Goal: Information Seeking & Learning: Stay updated

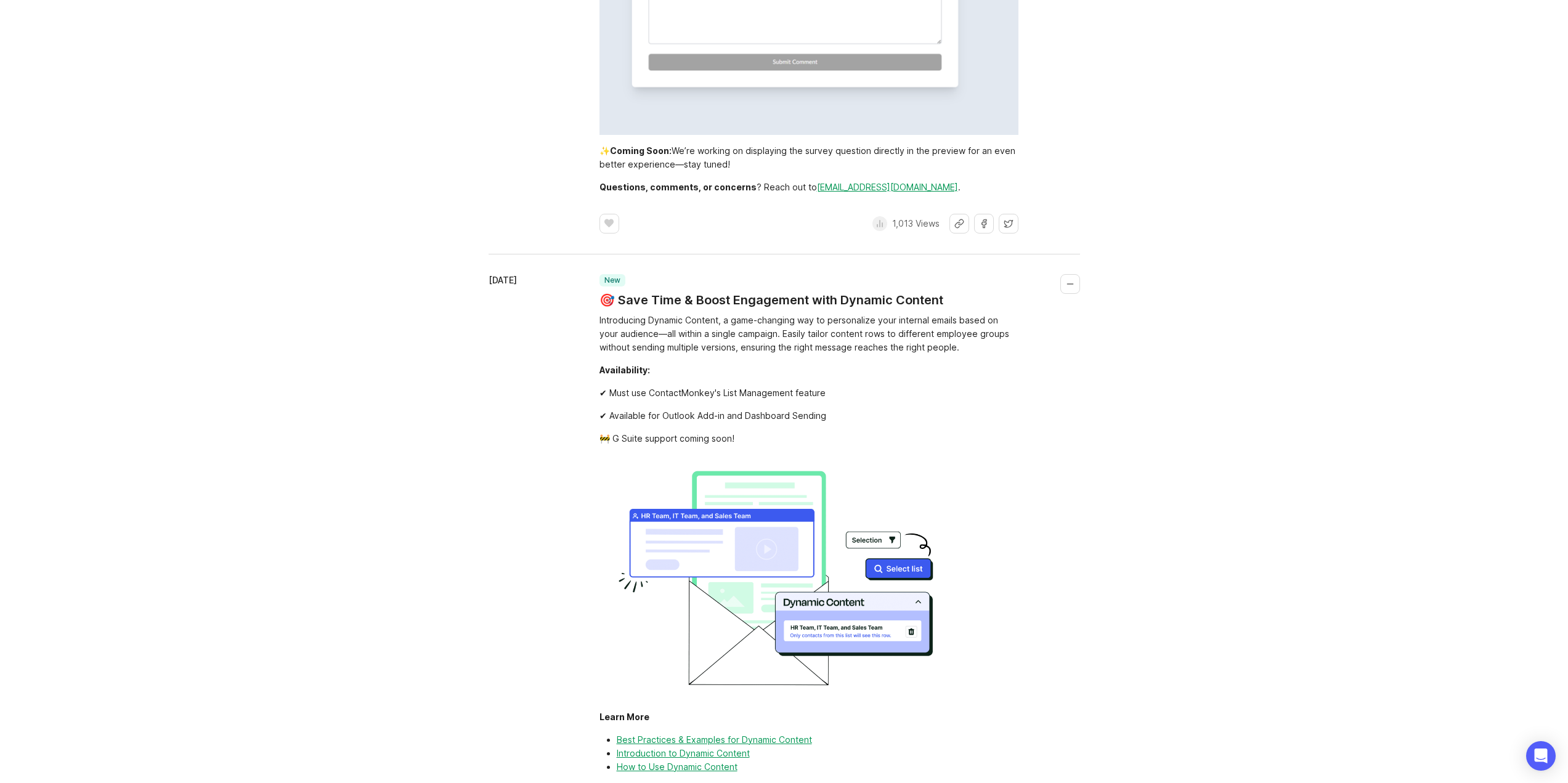
scroll to position [7179, 0]
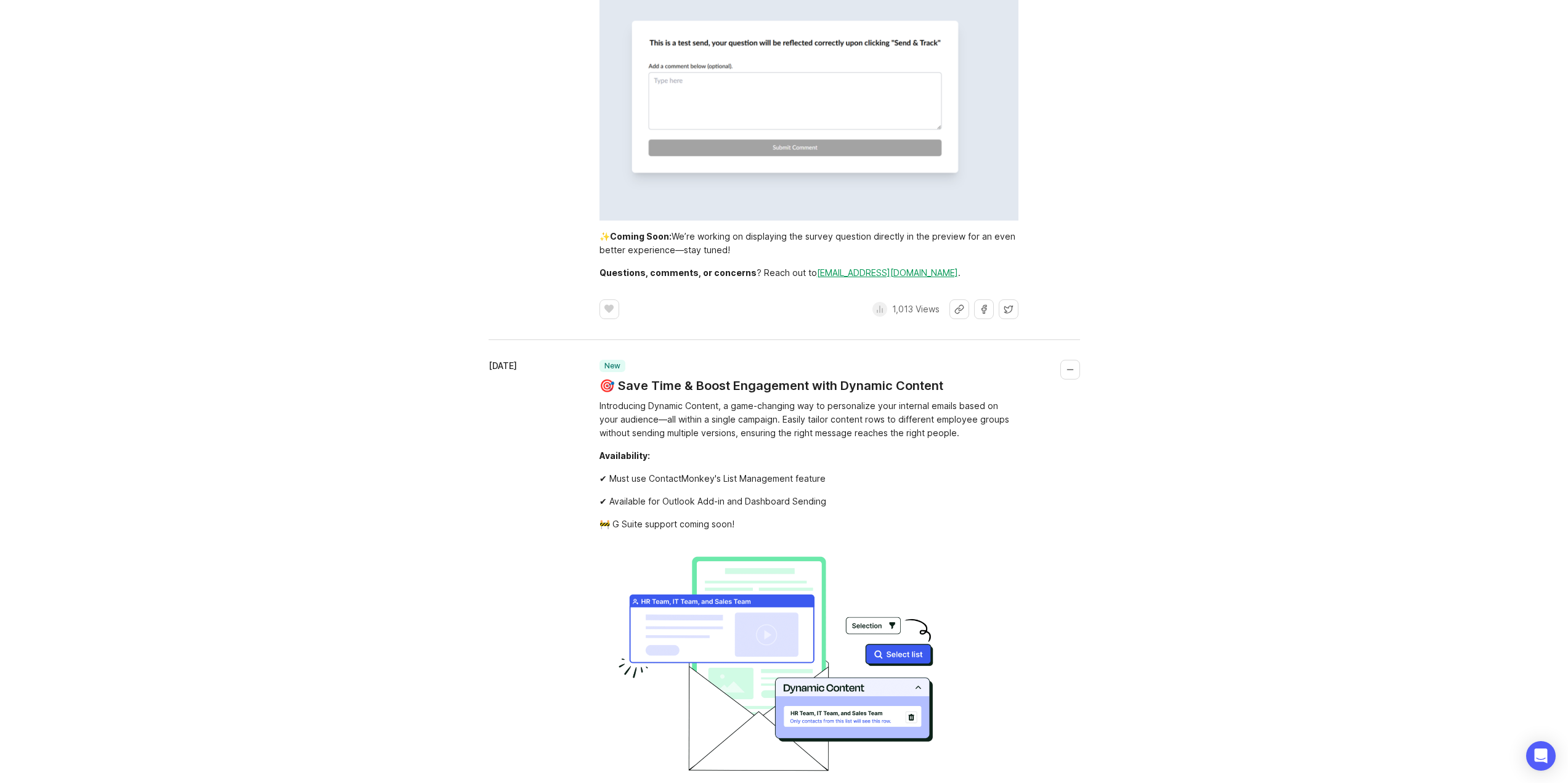
drag, startPoint x: 516, startPoint y: 487, endPoint x: 990, endPoint y: 518, distance: 475.0
click at [990, 319] on div "[DATE] improved Improved Survey Previews & Send Test Experience We’ve improved …" at bounding box center [784, 29] width 592 height 578
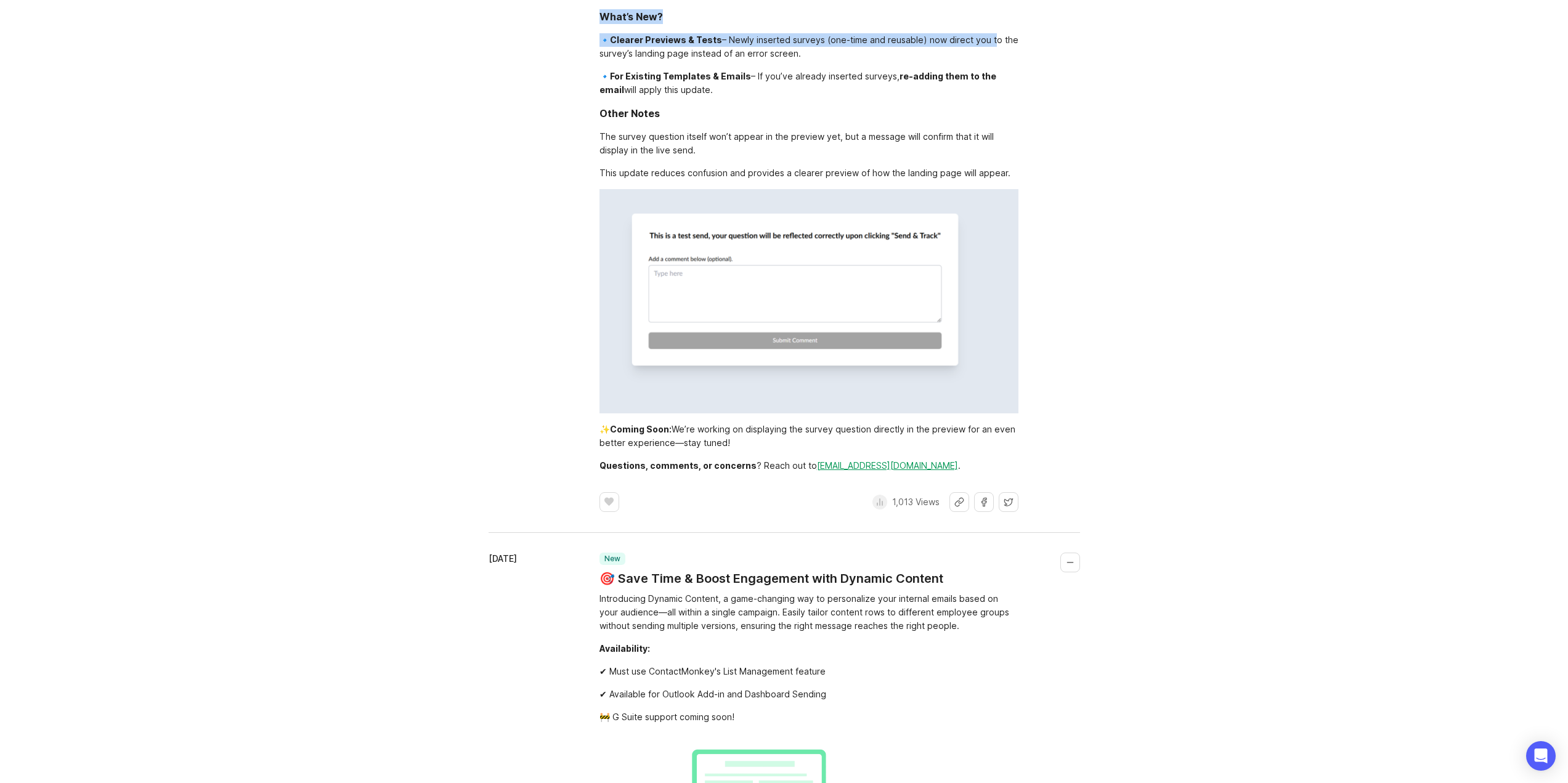
scroll to position [6932, 0]
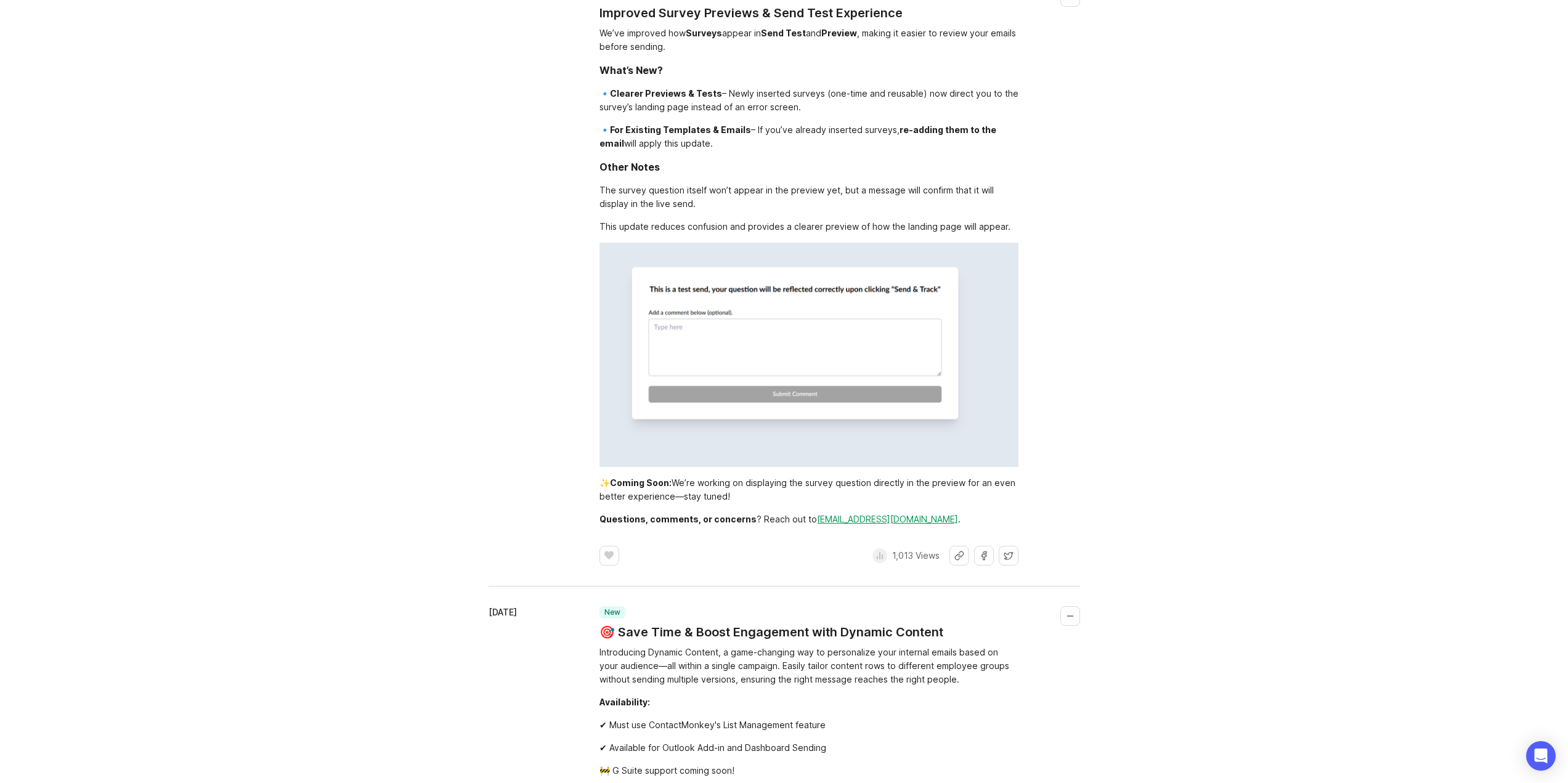
drag, startPoint x: 707, startPoint y: 173, endPoint x: 1143, endPoint y: 302, distance: 454.7
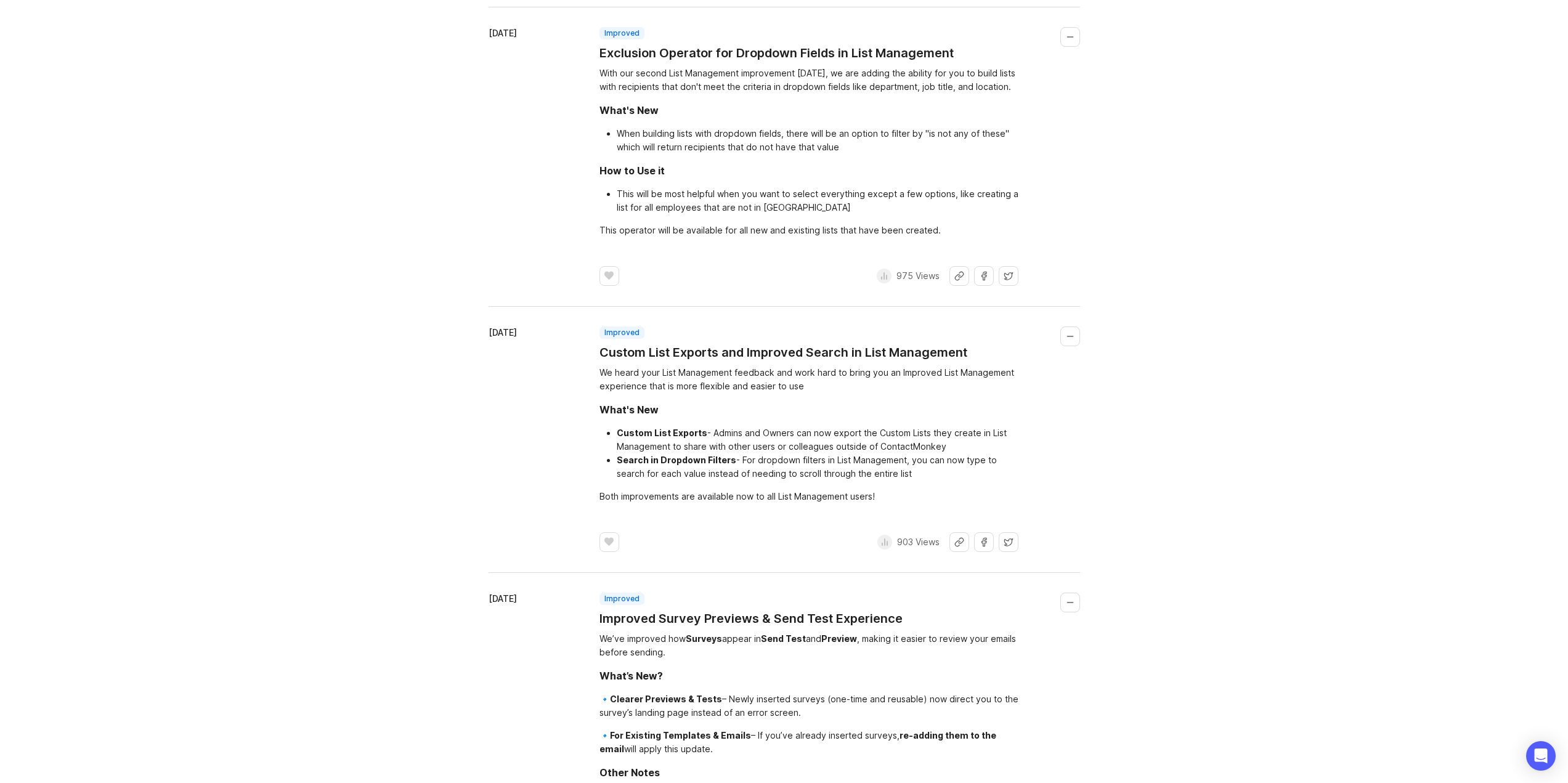
scroll to position [6317, 0]
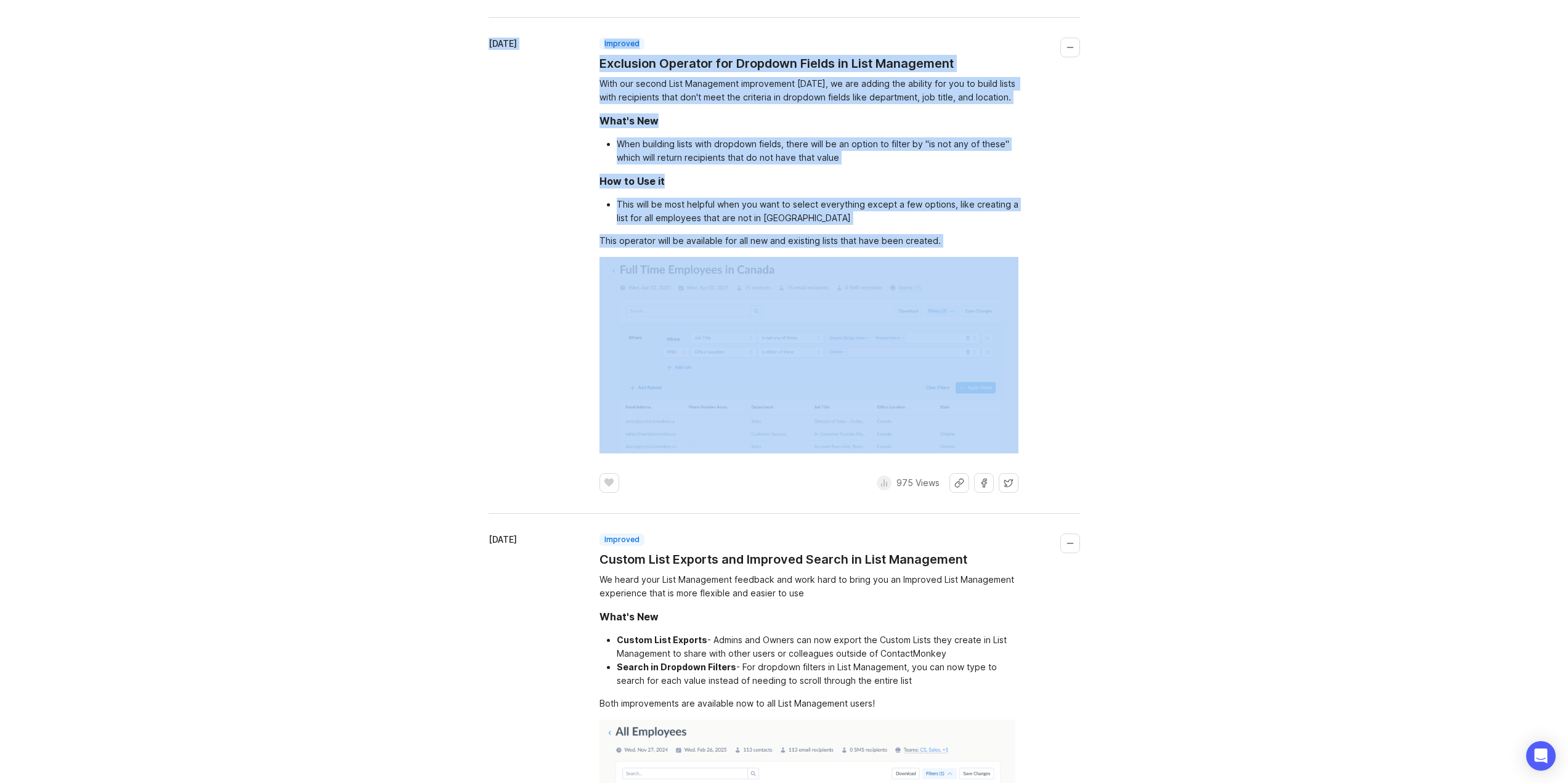
drag, startPoint x: 596, startPoint y: 295, endPoint x: 1075, endPoint y: 640, distance: 590.3
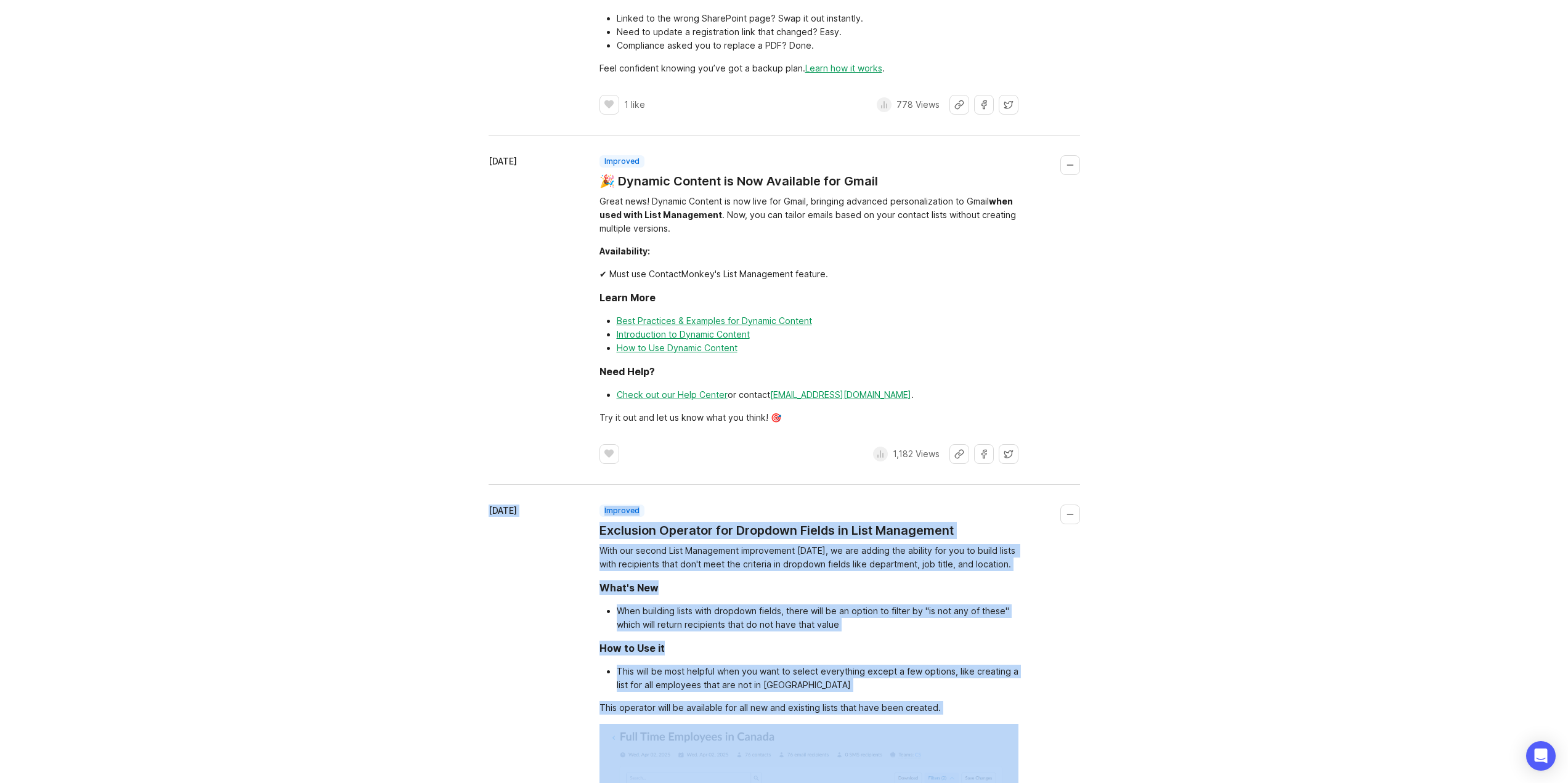
scroll to position [5823, 0]
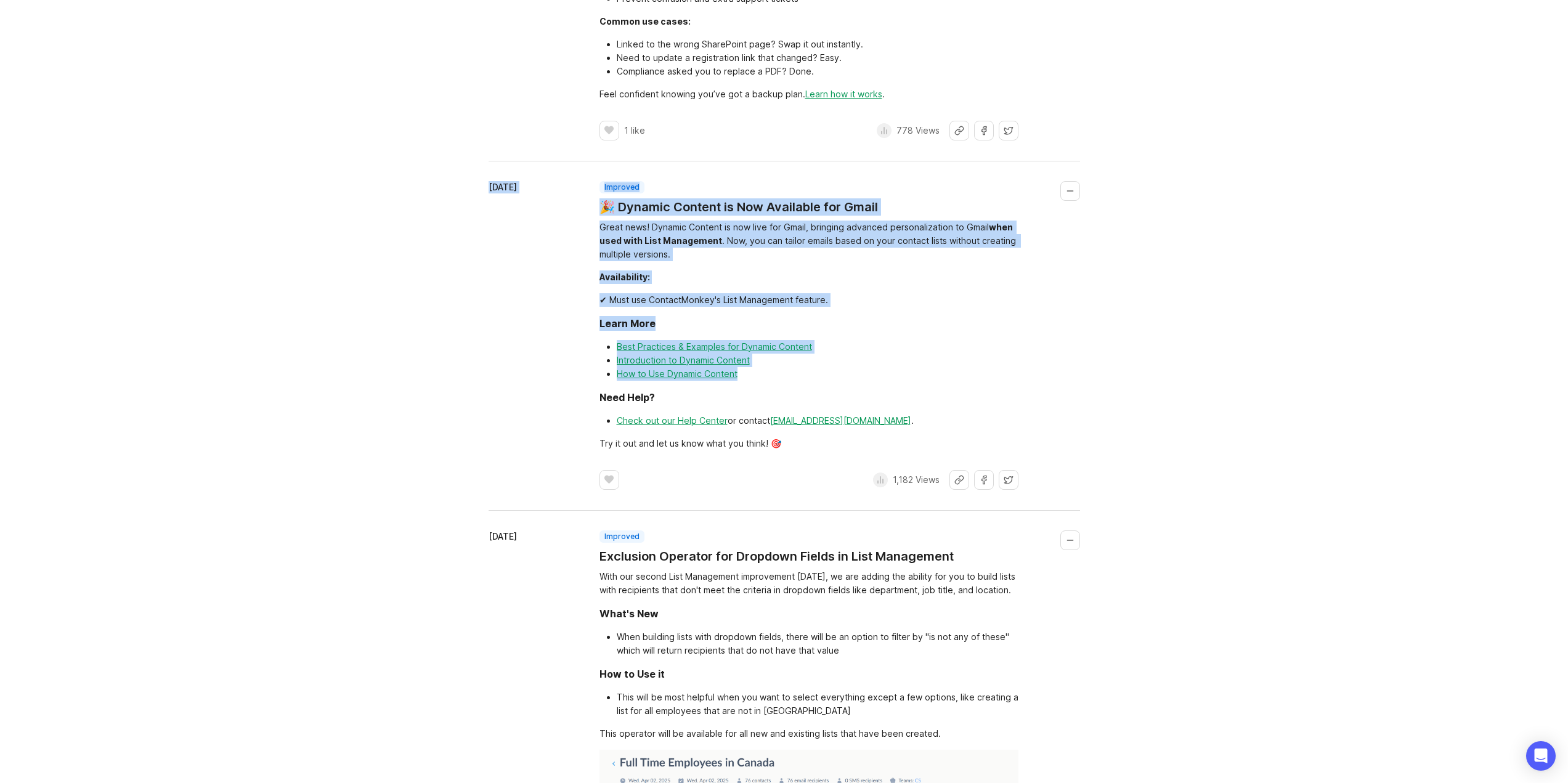
drag, startPoint x: 517, startPoint y: 368, endPoint x: 1033, endPoint y: 528, distance: 540.2
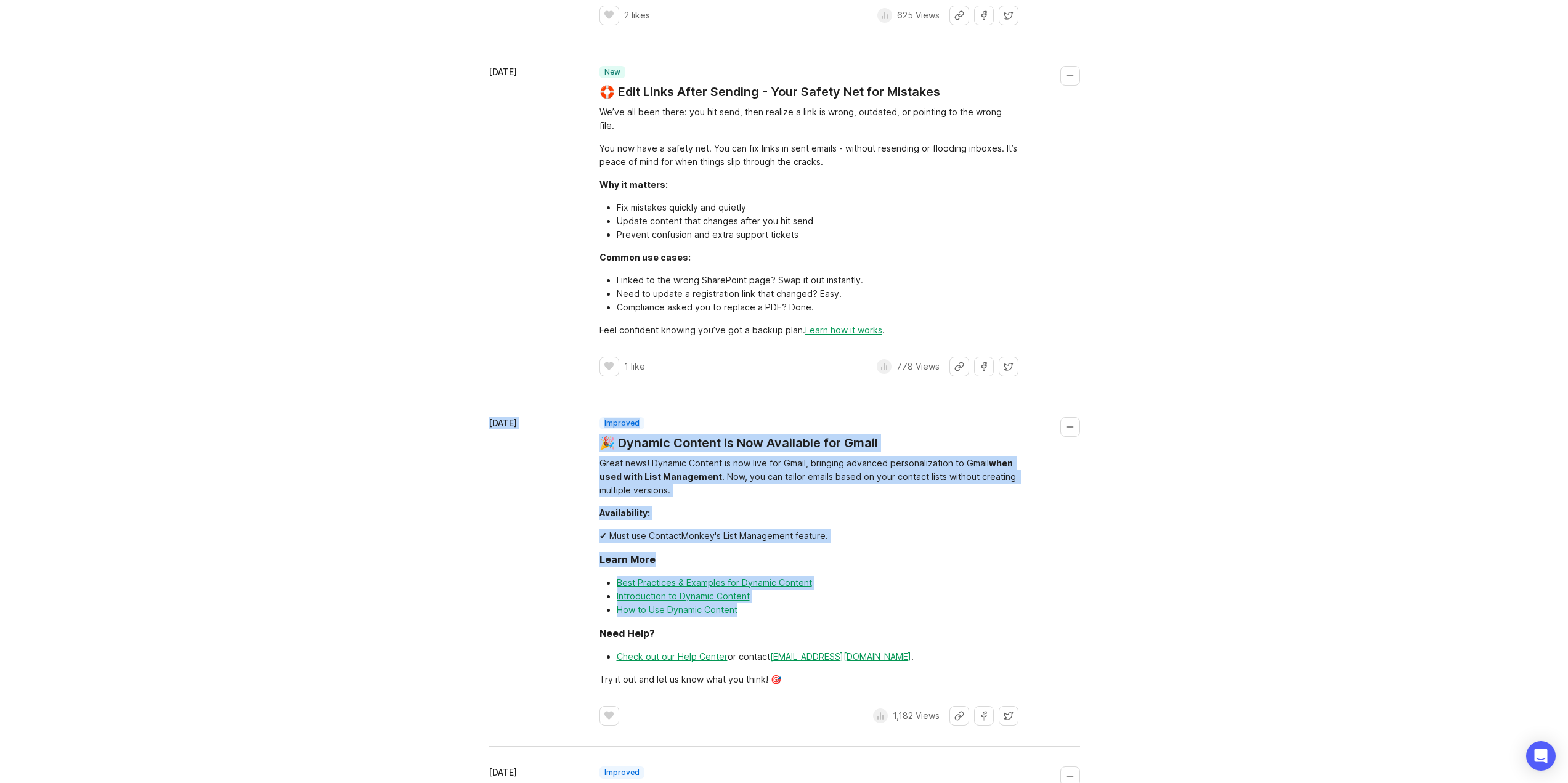
scroll to position [5577, 0]
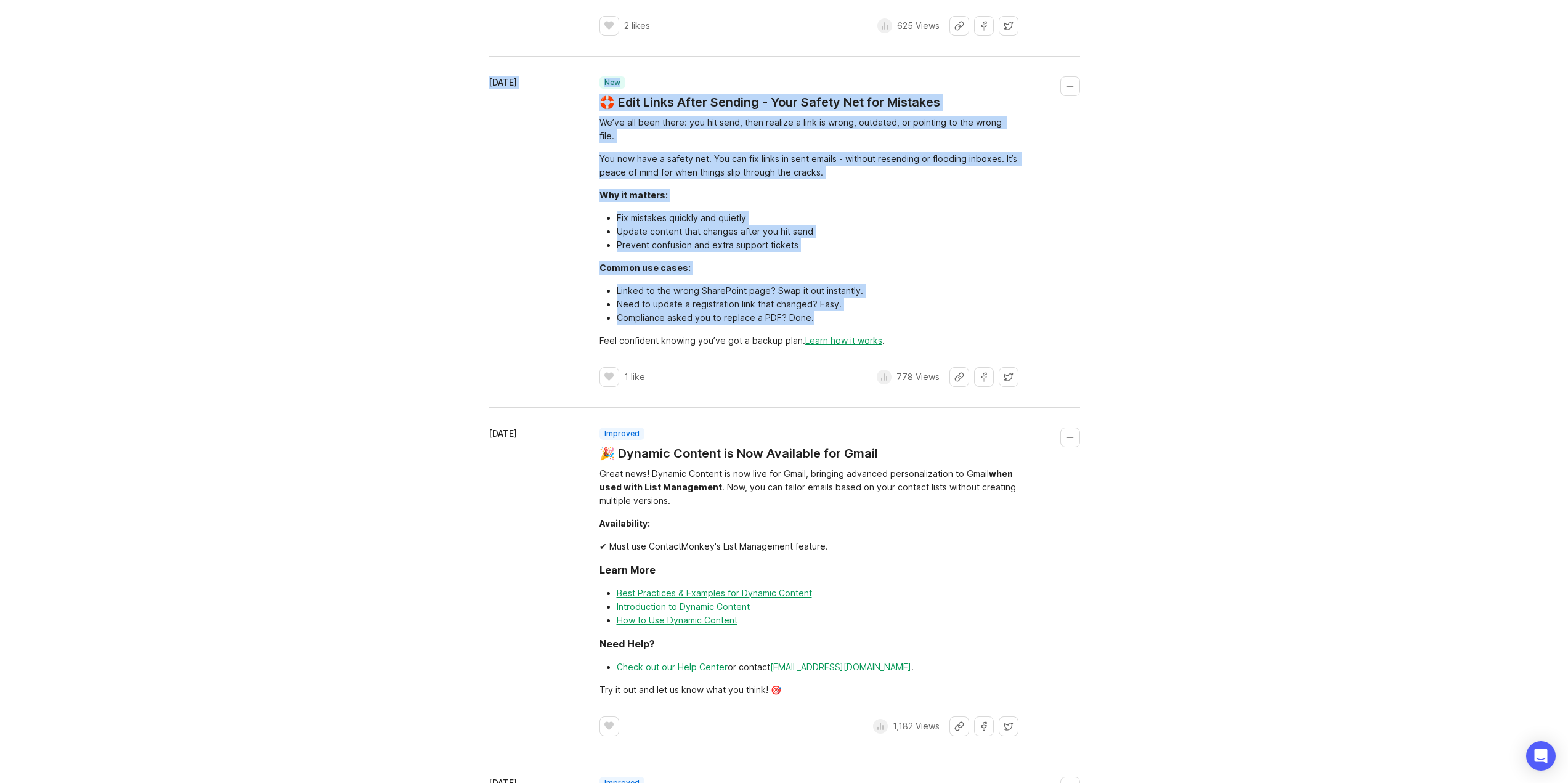
drag, startPoint x: 529, startPoint y: 285, endPoint x: 1087, endPoint y: 540, distance: 613.5
drag, startPoint x: 662, startPoint y: 367, endPoint x: 975, endPoint y: 578, distance: 377.5
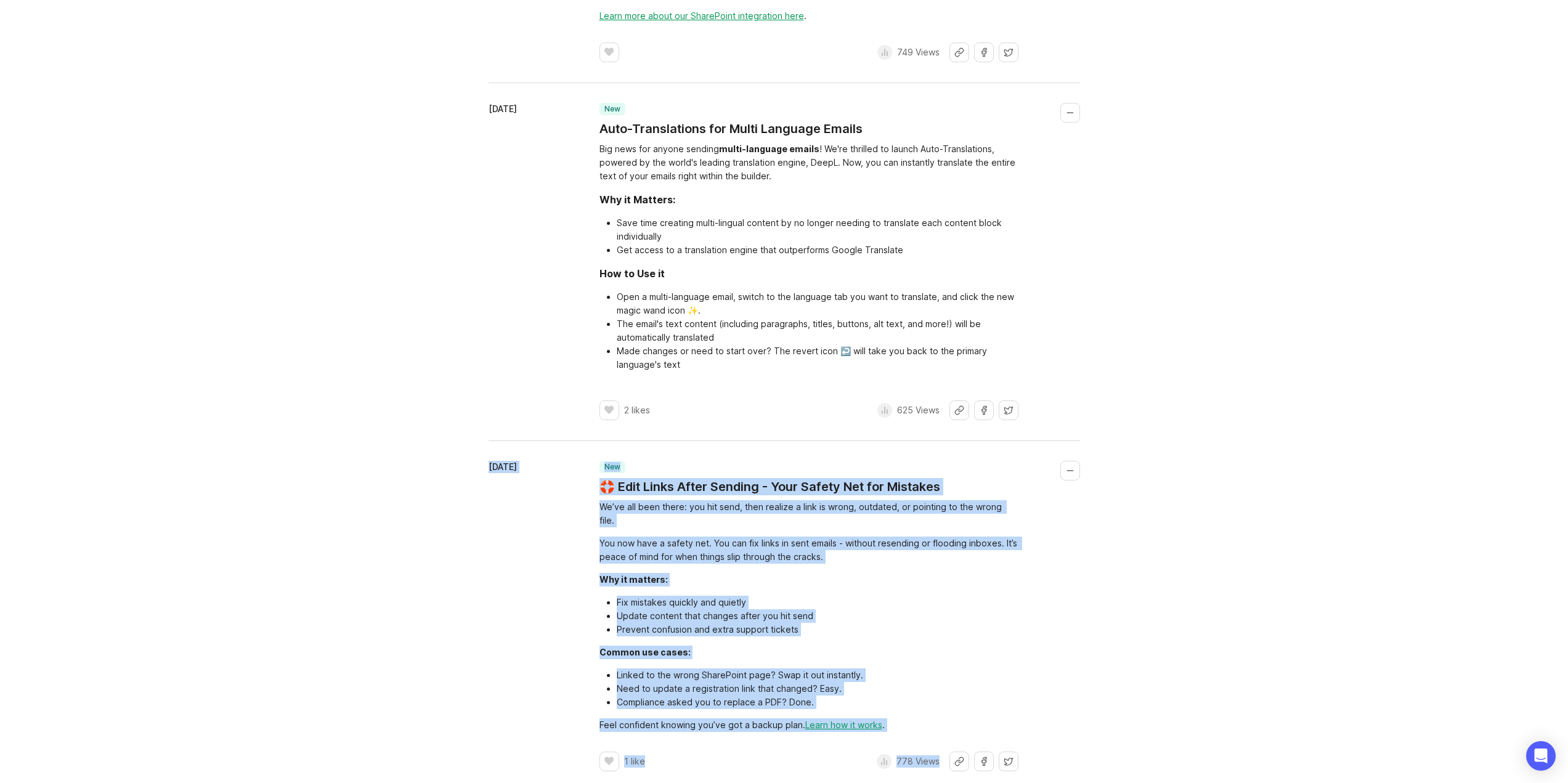
scroll to position [5207, 0]
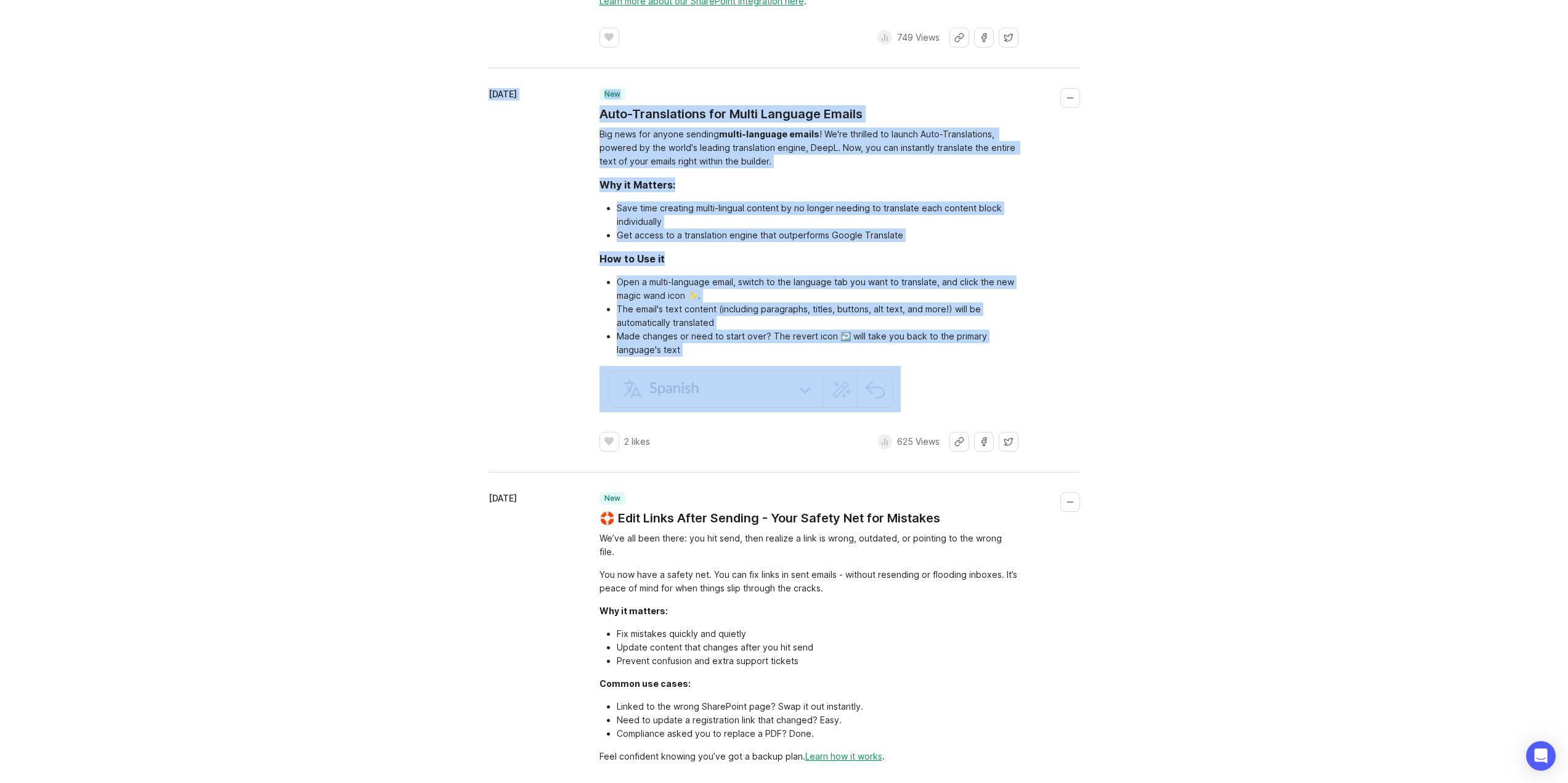
drag, startPoint x: 447, startPoint y: 313, endPoint x: 1084, endPoint y: 549, distance: 679.3
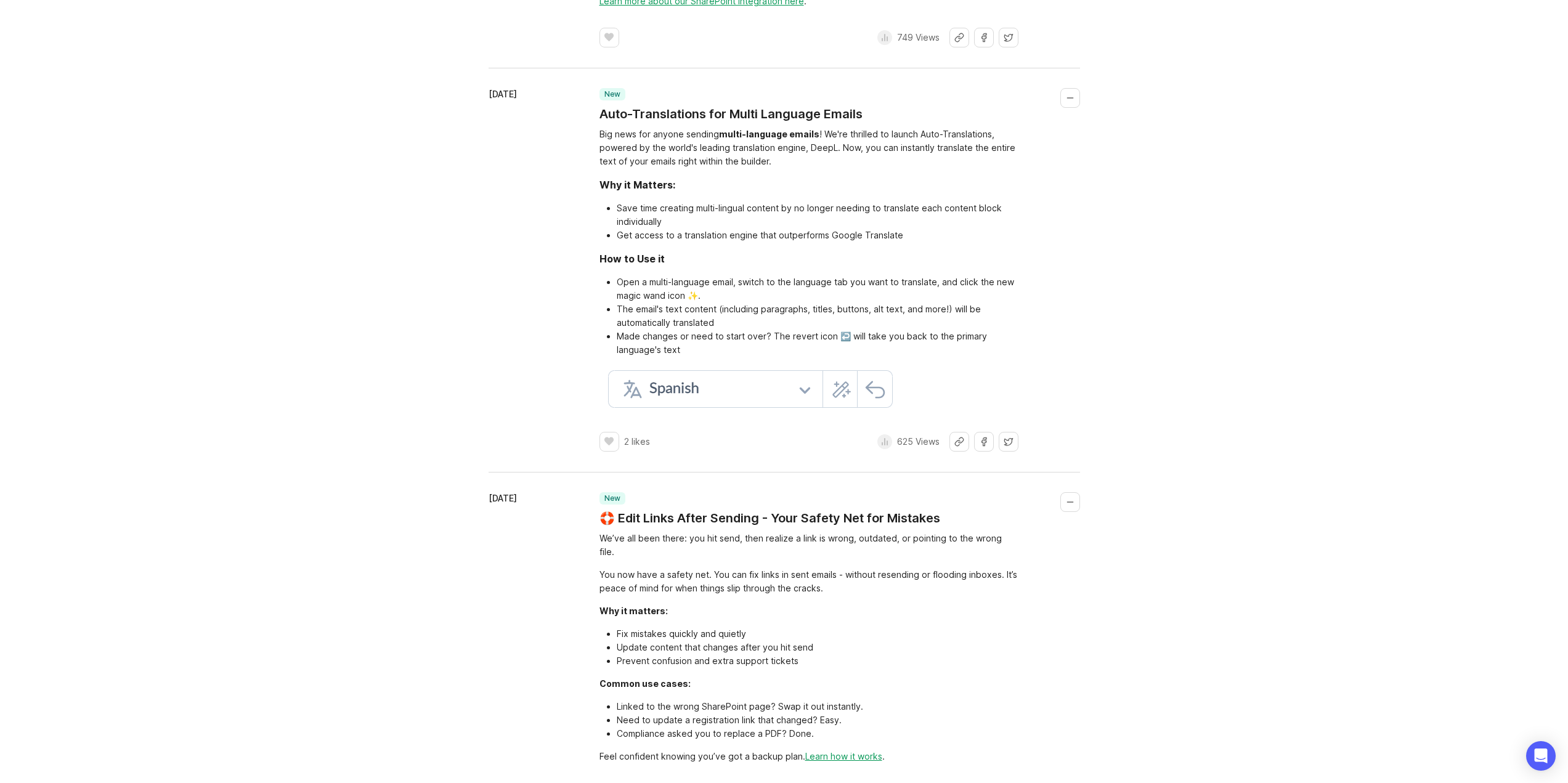
drag, startPoint x: 420, startPoint y: 173, endPoint x: 420, endPoint y: 180, distance: 7.0
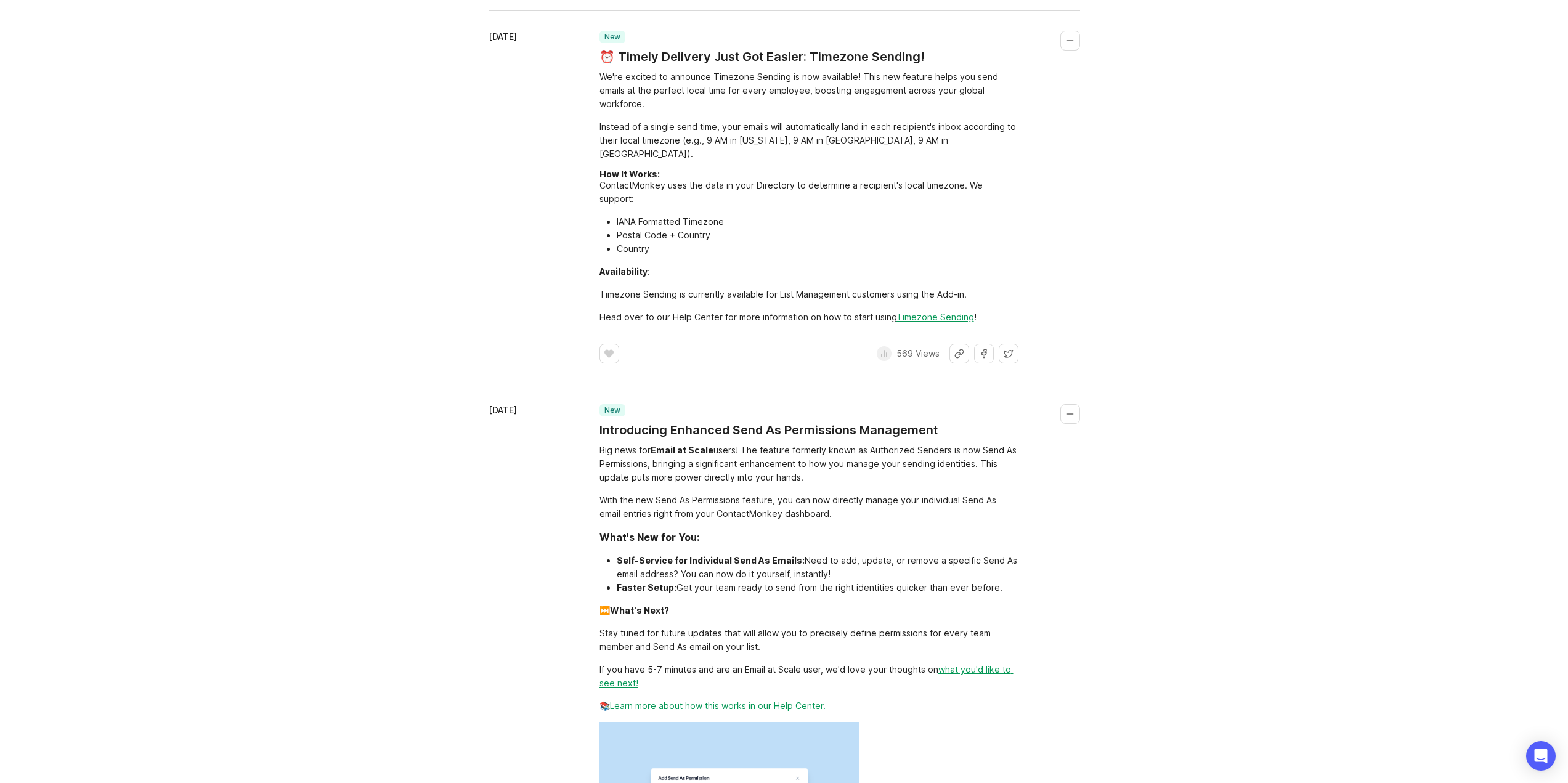
scroll to position [1140, 0]
drag, startPoint x: 827, startPoint y: 482, endPoint x: 577, endPoint y: 408, distance: 260.7
click at [577, 408] on div "[DATE] new Introducing Enhanced Send As Permissions Management Big news for Ema…" at bounding box center [784, 709] width 592 height 604
click at [576, 407] on div "[DATE]" at bounding box center [544, 709] width 111 height 604
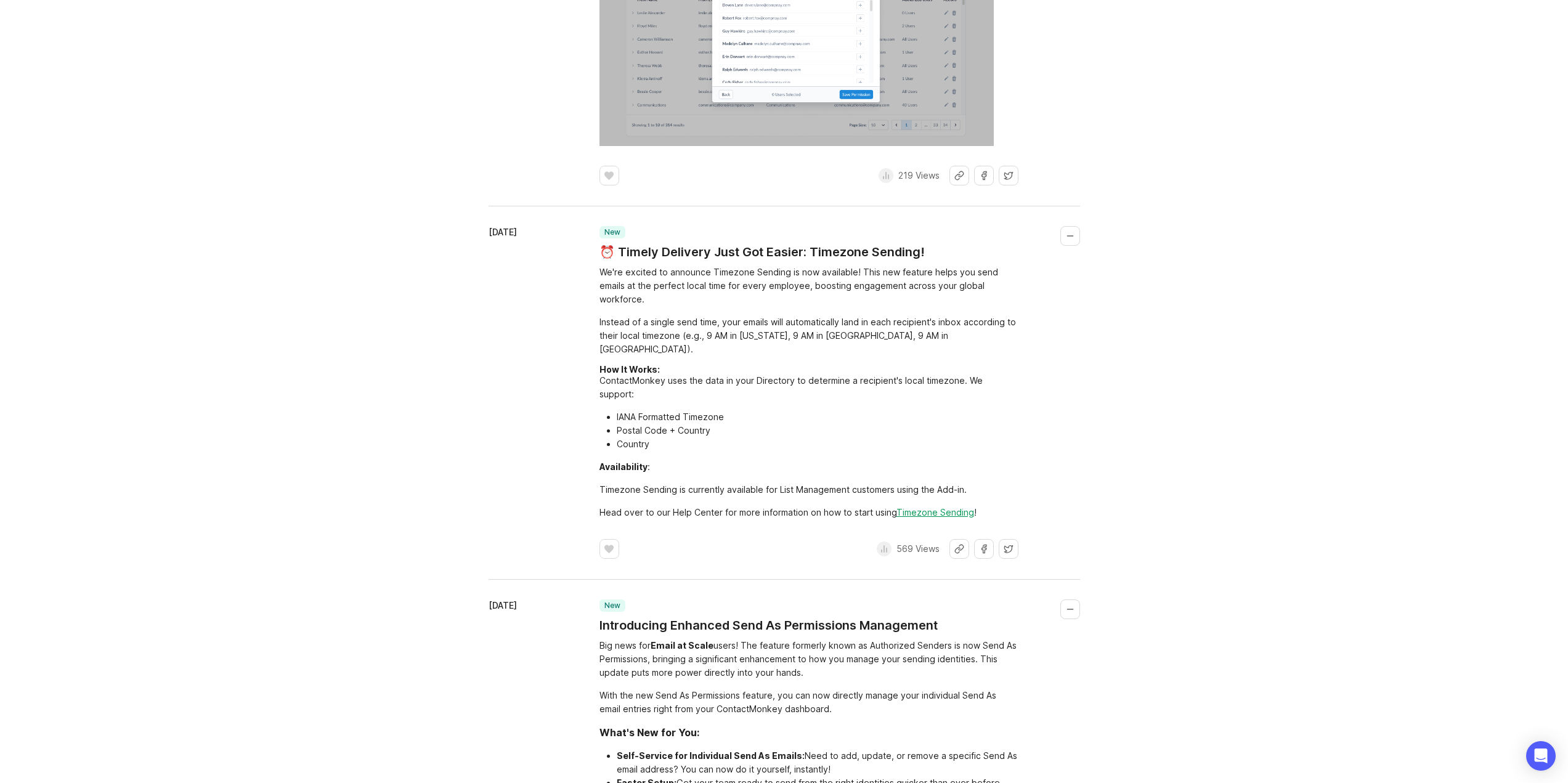
scroll to position [770, 0]
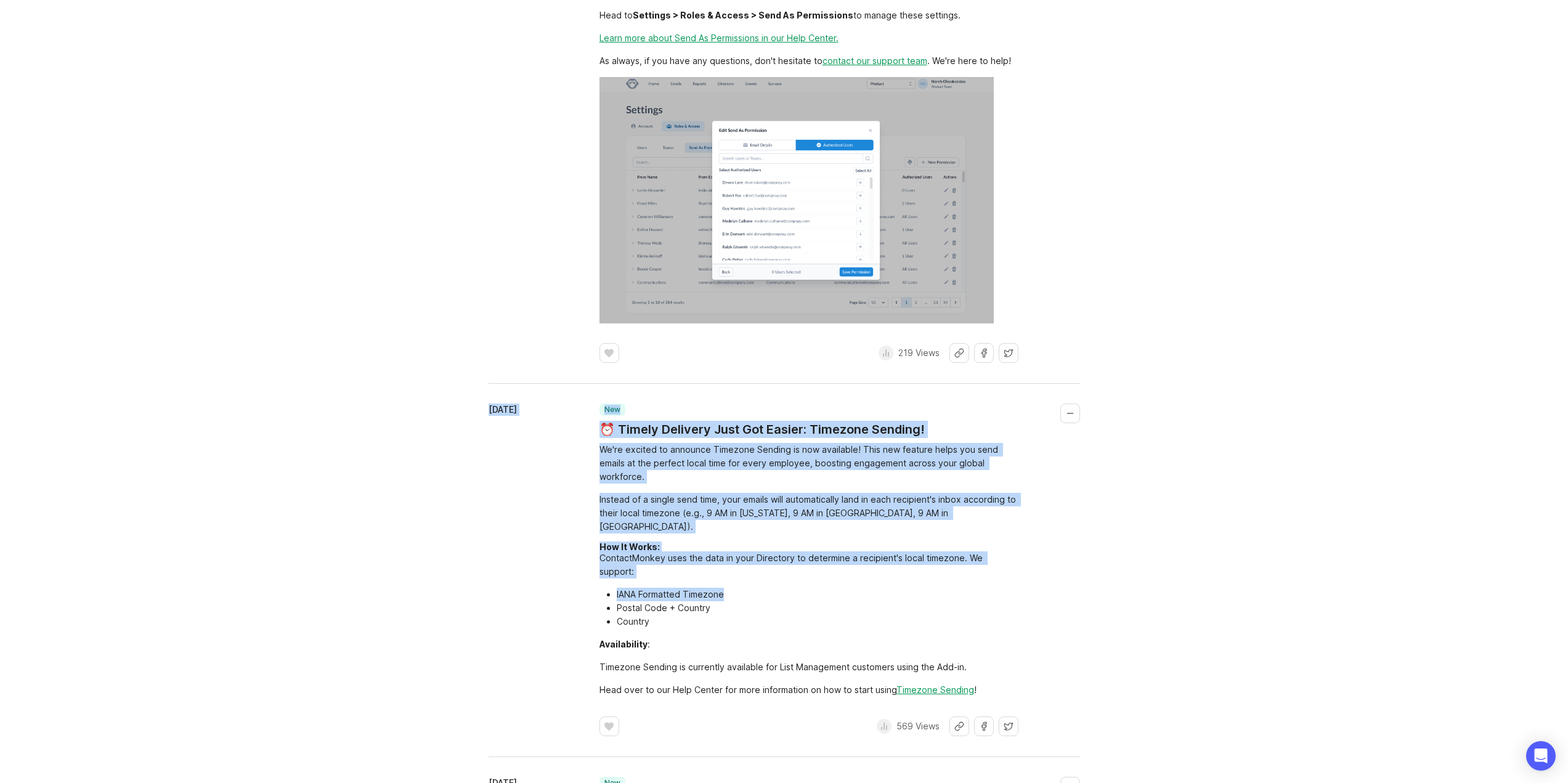
drag, startPoint x: 937, startPoint y: 569, endPoint x: 270, endPoint y: 395, distance: 689.3
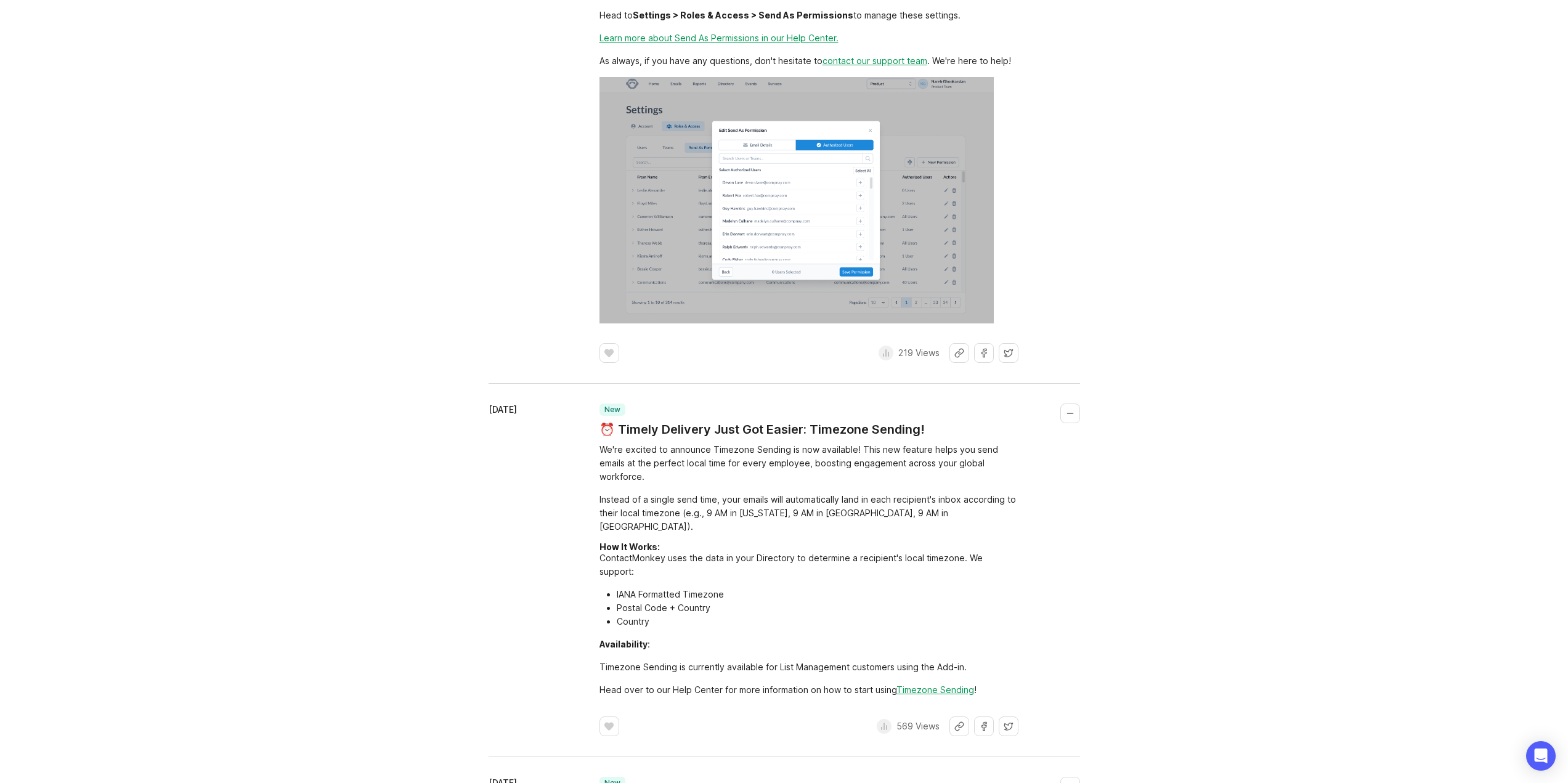
drag, startPoint x: 317, startPoint y: 244, endPoint x: 326, endPoint y: 256, distance: 15.0
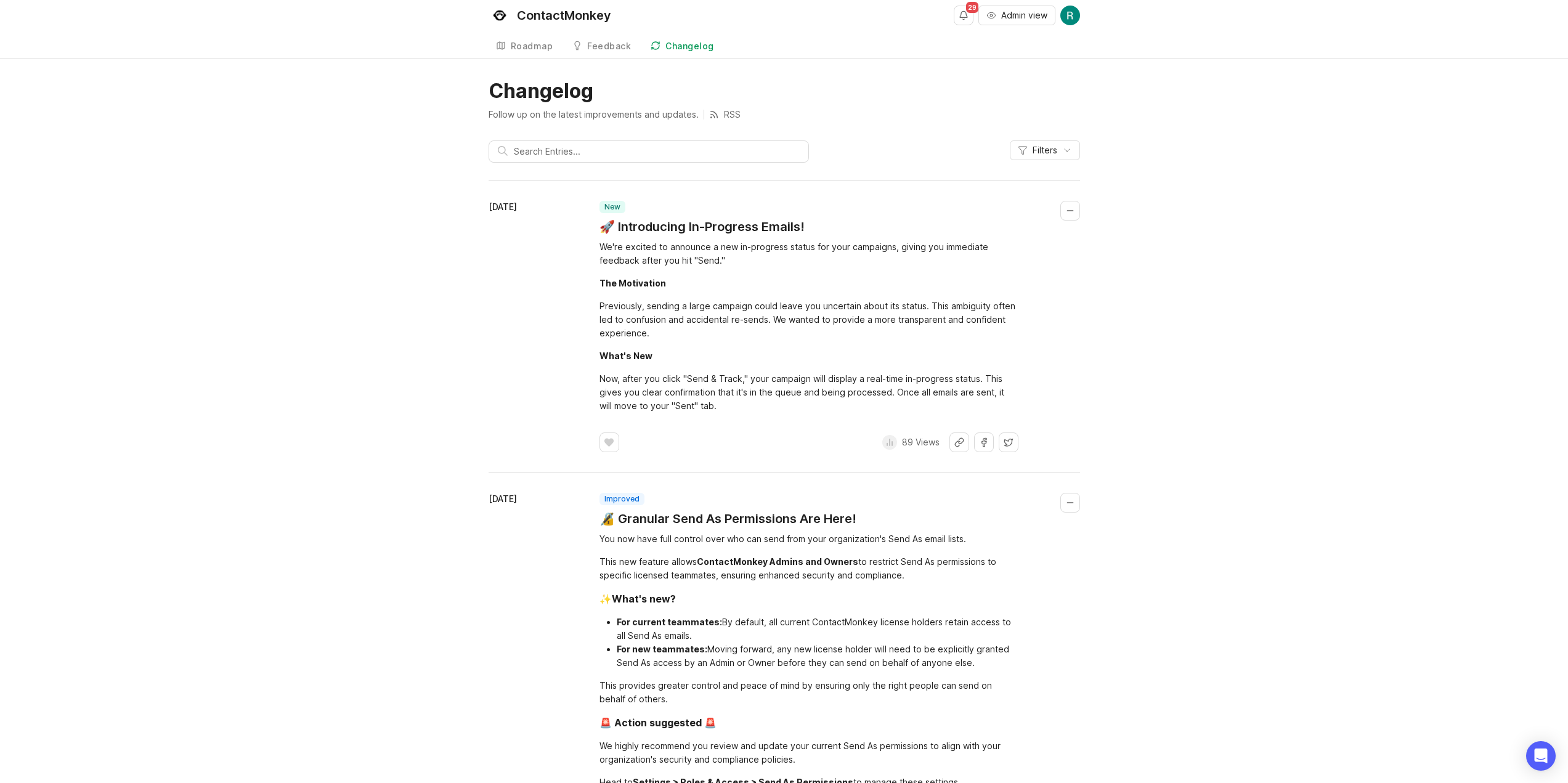
scroll to position [0, 0]
drag, startPoint x: 711, startPoint y: 339, endPoint x: 532, endPoint y: 224, distance: 212.8
click at [532, 224] on div "[DATE] new 🚀 Introducing In-Progress Emails! We're excited to announce a new in…" at bounding box center [784, 330] width 592 height 252
click at [514, 411] on div "[DATE]" at bounding box center [544, 330] width 111 height 252
